Goal: Check status: Check status

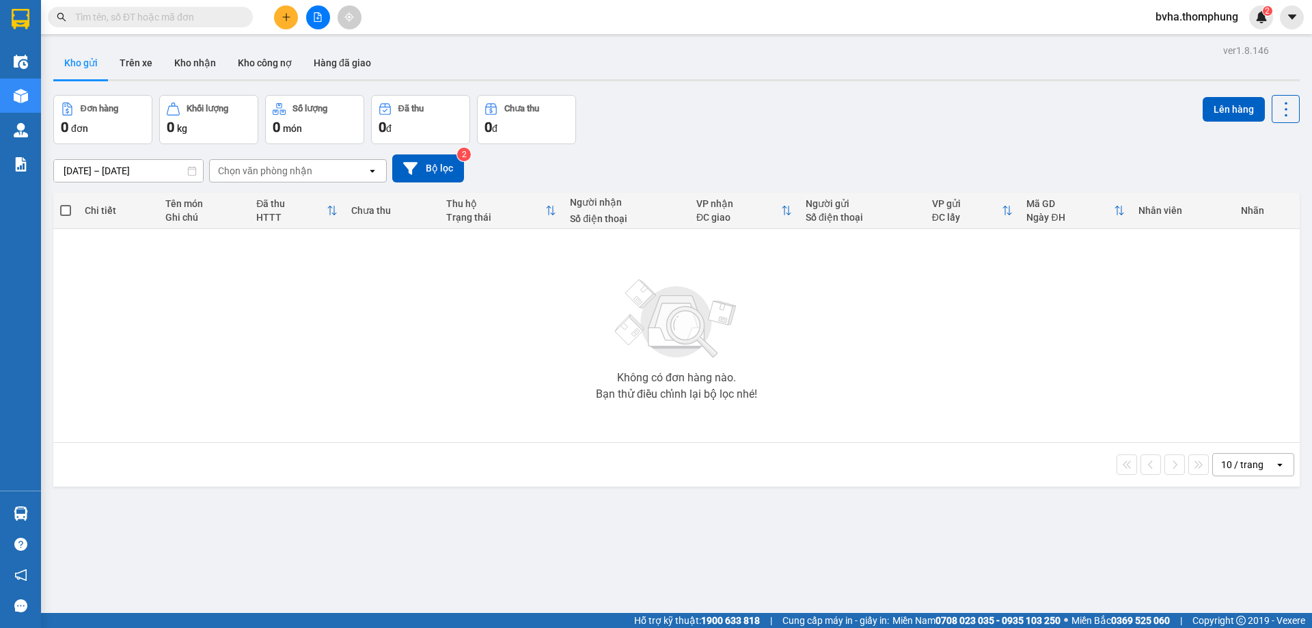
click at [319, 20] on icon "file-add" at bounding box center [318, 17] width 10 height 10
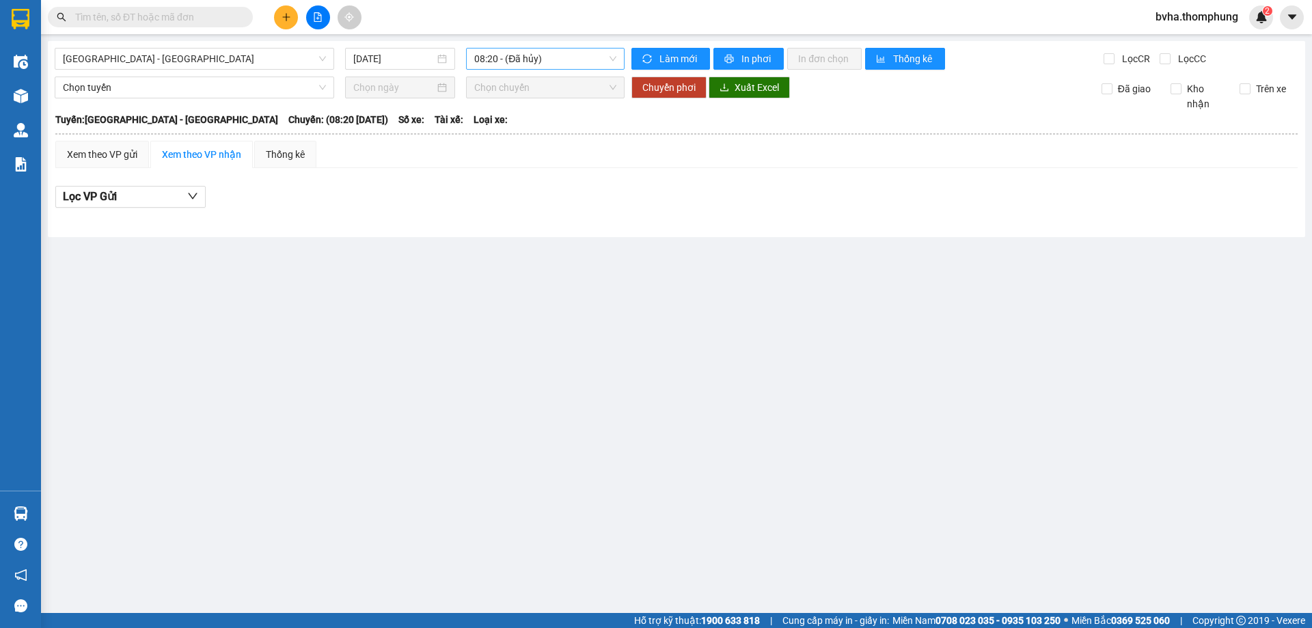
click at [542, 58] on span "08:20 - (Đã hủy)" at bounding box center [545, 59] width 142 height 21
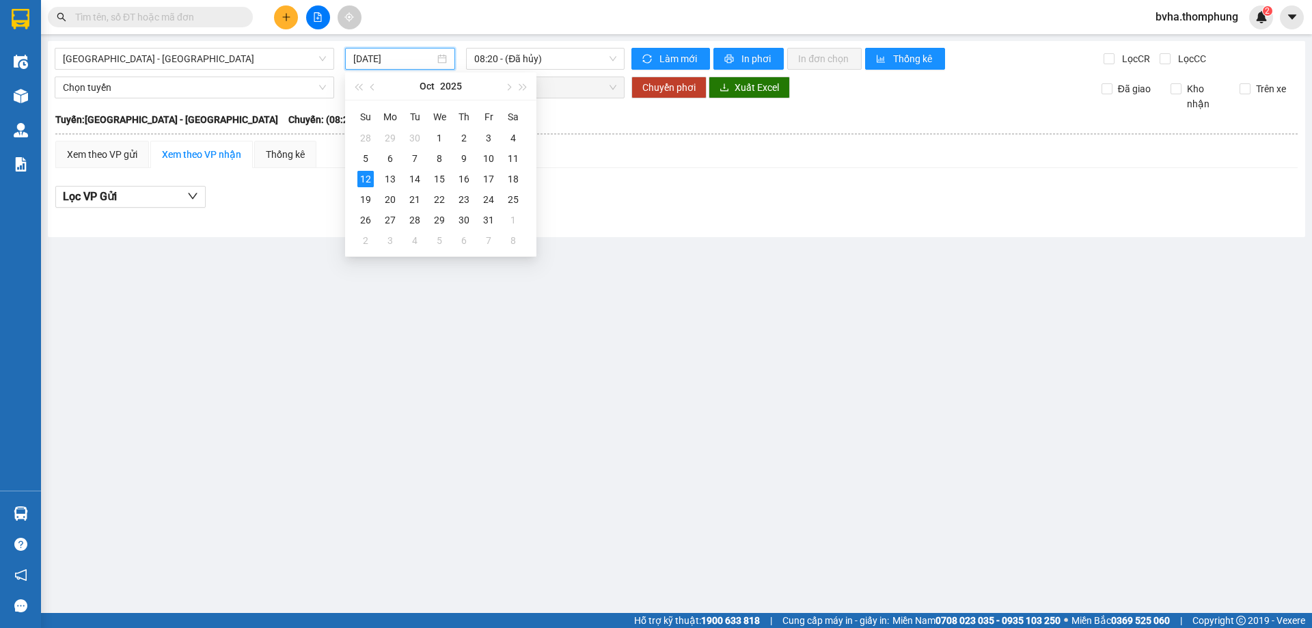
click at [422, 57] on input "[DATE]" at bounding box center [393, 58] width 81 height 15
click at [513, 155] on div "11" at bounding box center [513, 158] width 16 height 16
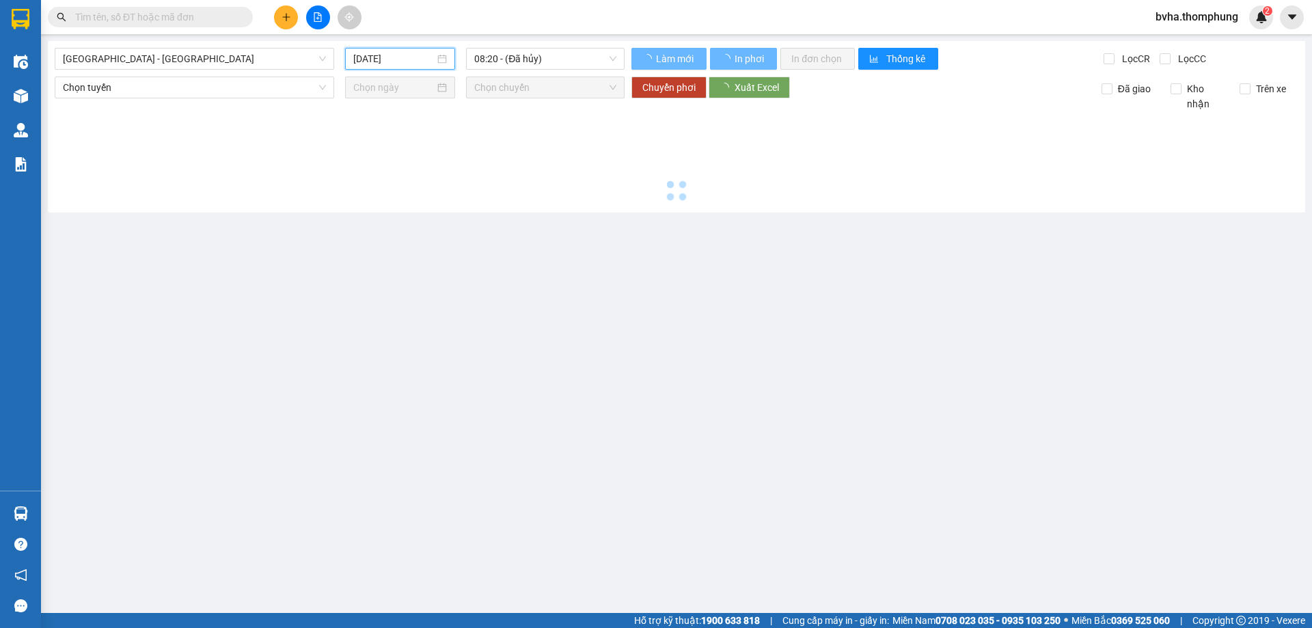
type input "[DATE]"
